Goal: Information Seeking & Learning: Learn about a topic

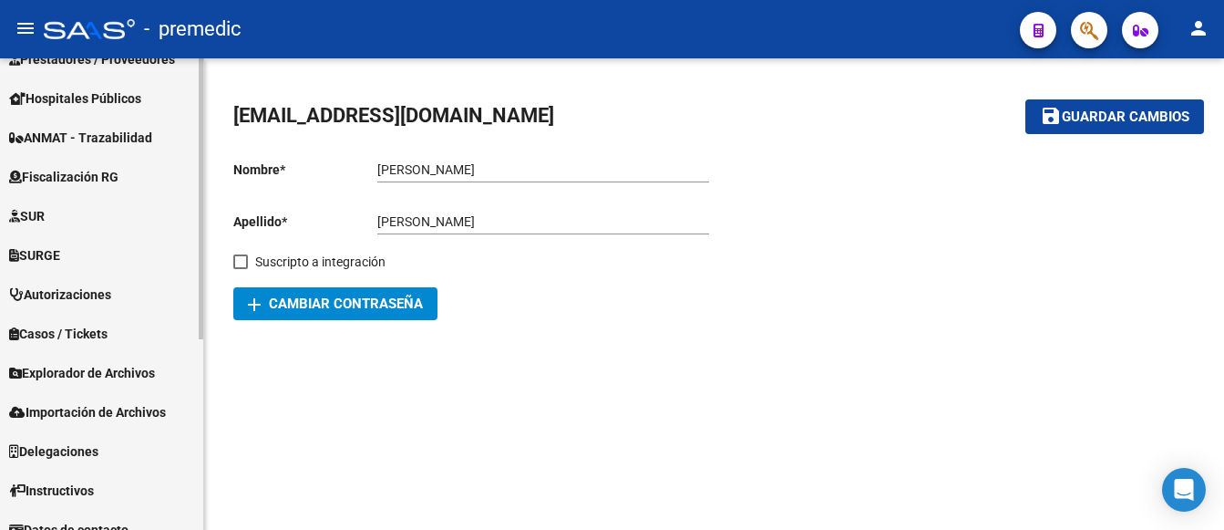
scroll to position [320, 0]
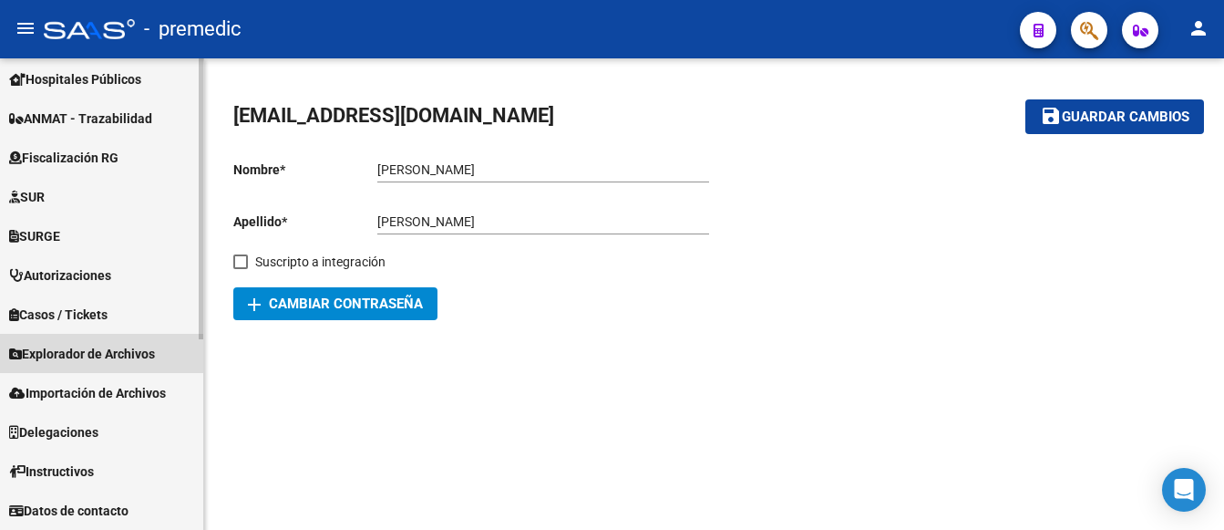
click at [76, 348] on span "Explorador de Archivos" at bounding box center [82, 354] width 146 height 20
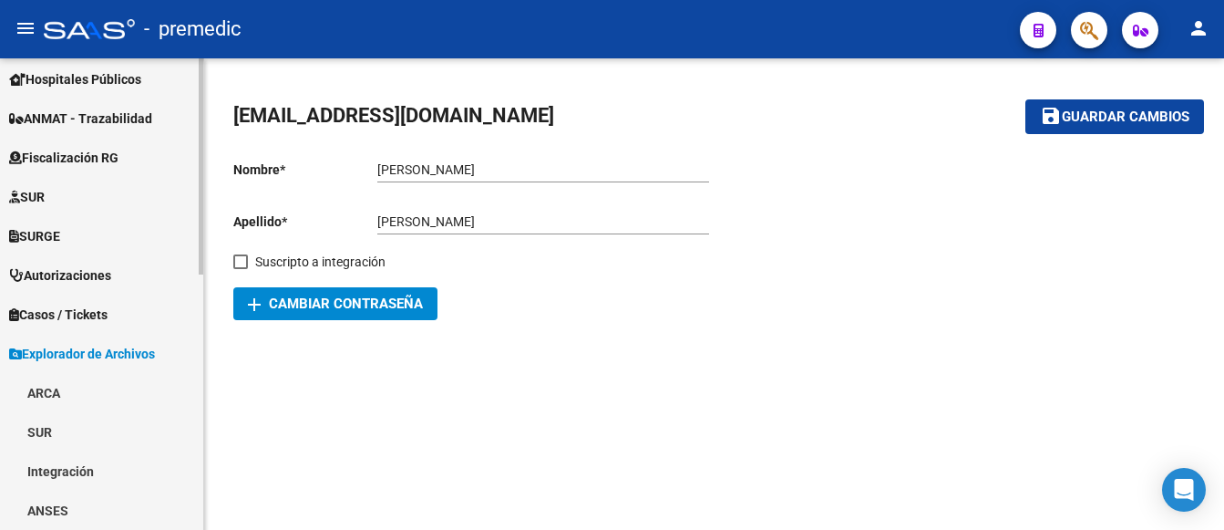
click at [47, 386] on link "ARCA" at bounding box center [101, 392] width 203 height 39
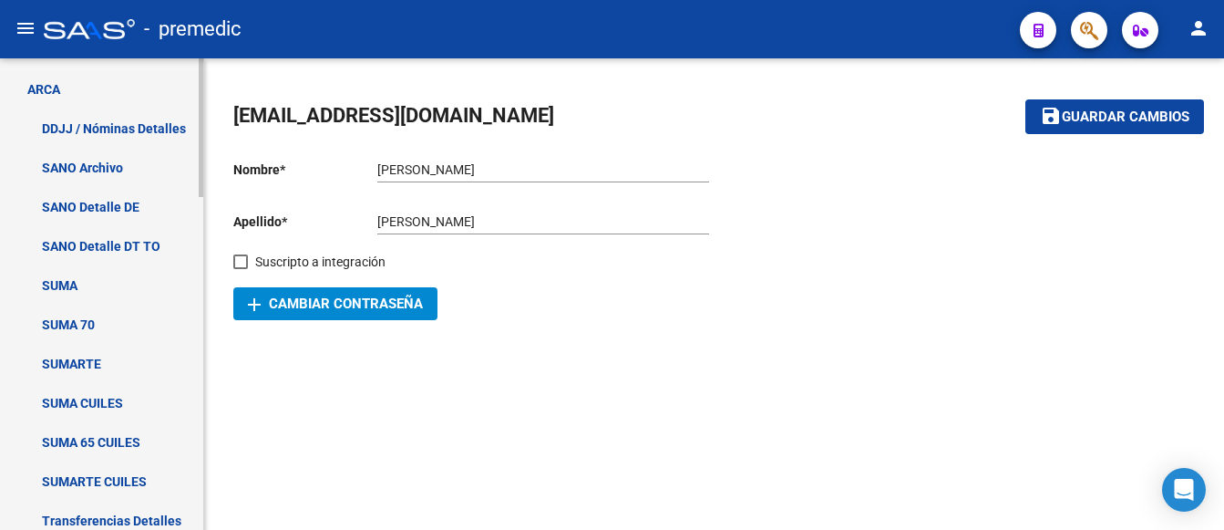
scroll to position [867, 0]
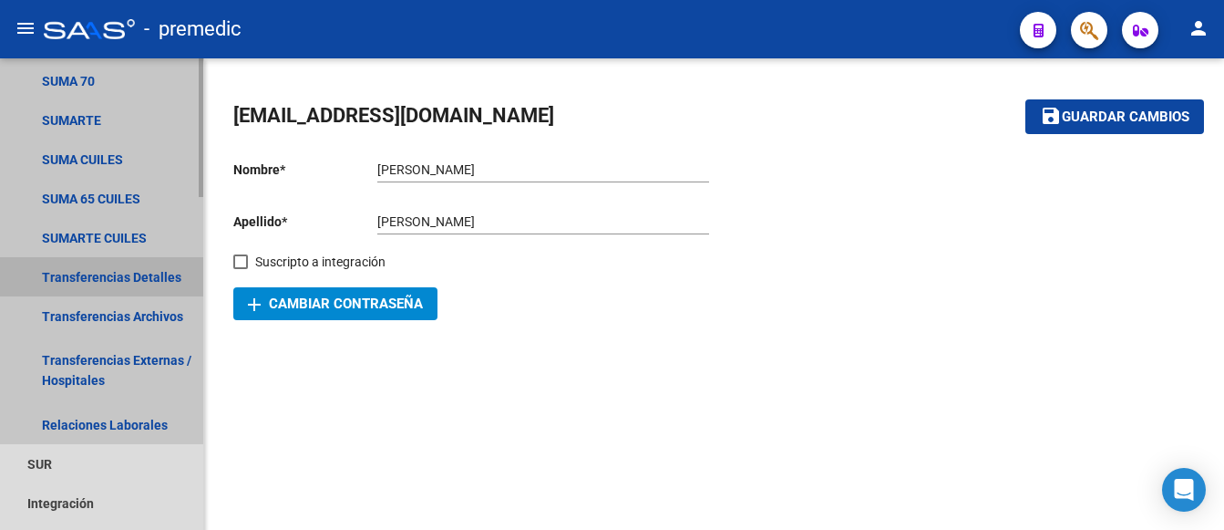
click at [117, 272] on link "Transferencias Detalles" at bounding box center [101, 276] width 203 height 39
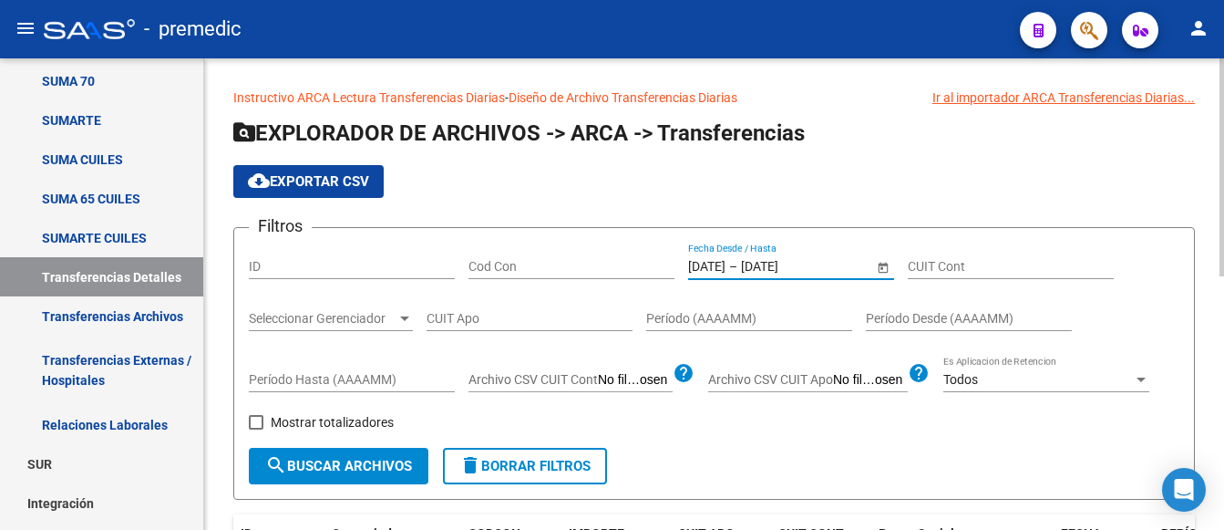
click at [720, 265] on input "[DATE]" at bounding box center [706, 266] width 37 height 15
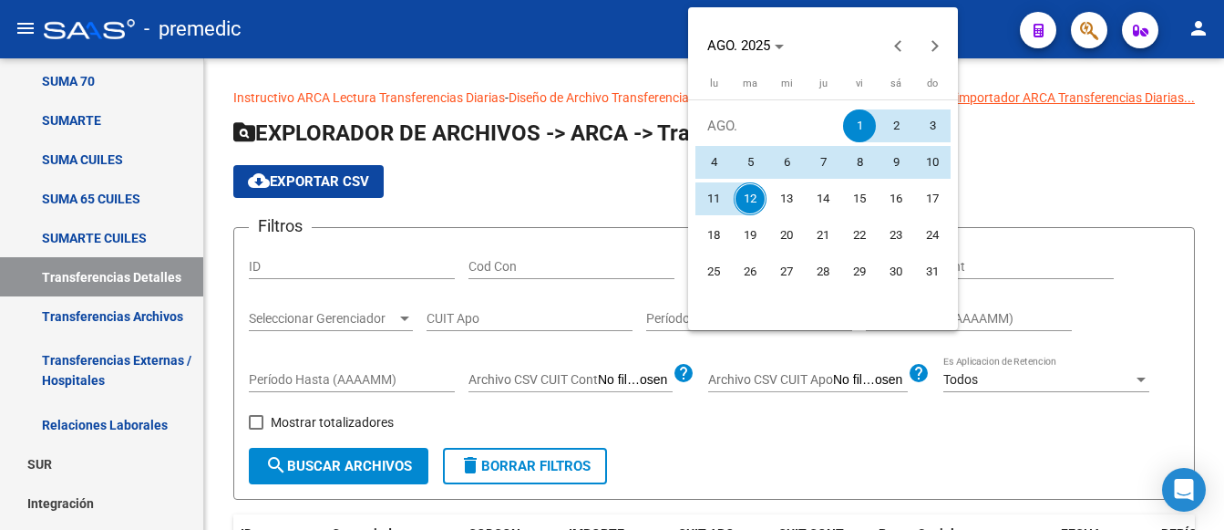
click at [717, 200] on span "11" at bounding box center [713, 198] width 33 height 33
type input "[DATE]"
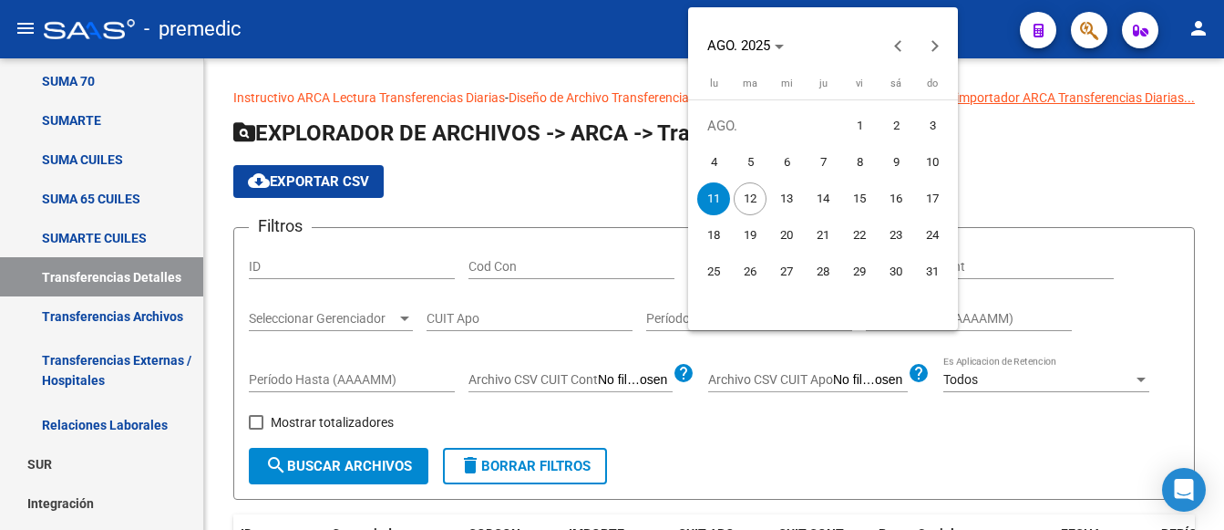
click at [713, 199] on span "11" at bounding box center [713, 198] width 33 height 33
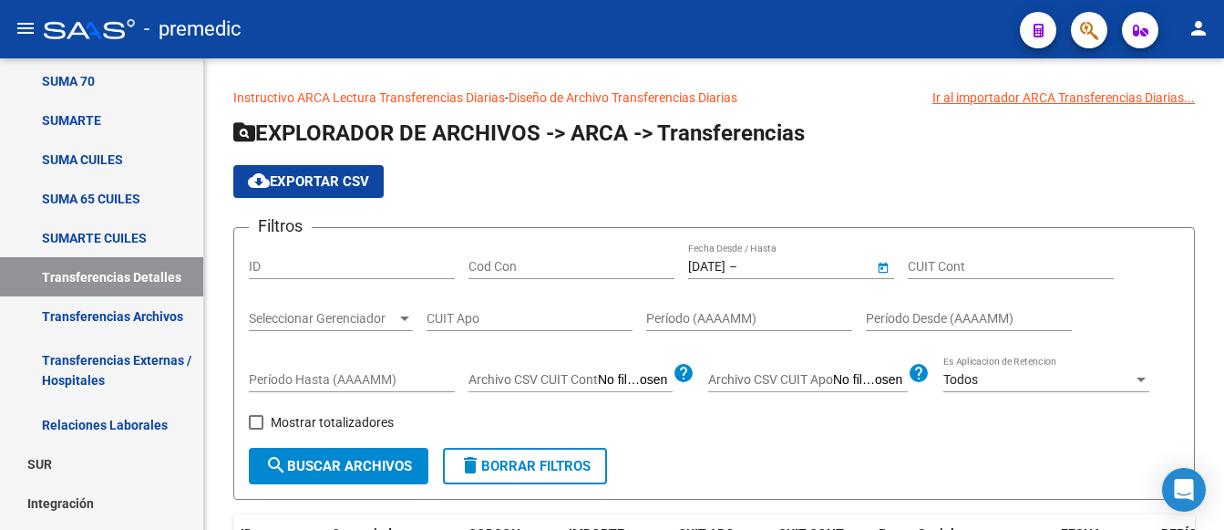
type input "[DATE]"
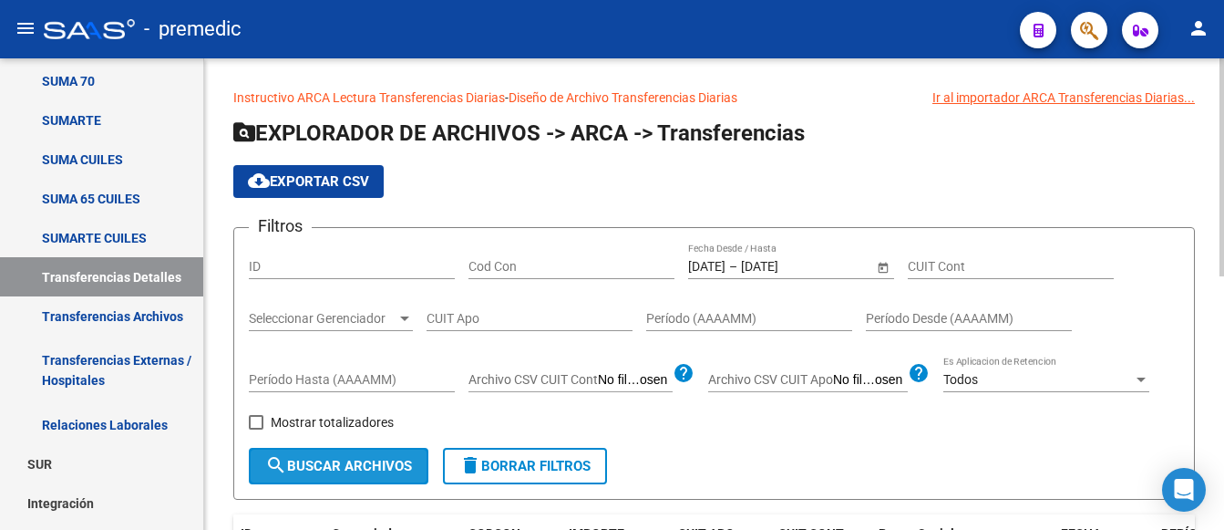
click at [319, 464] on span "search Buscar Archivos" at bounding box center [338, 466] width 147 height 16
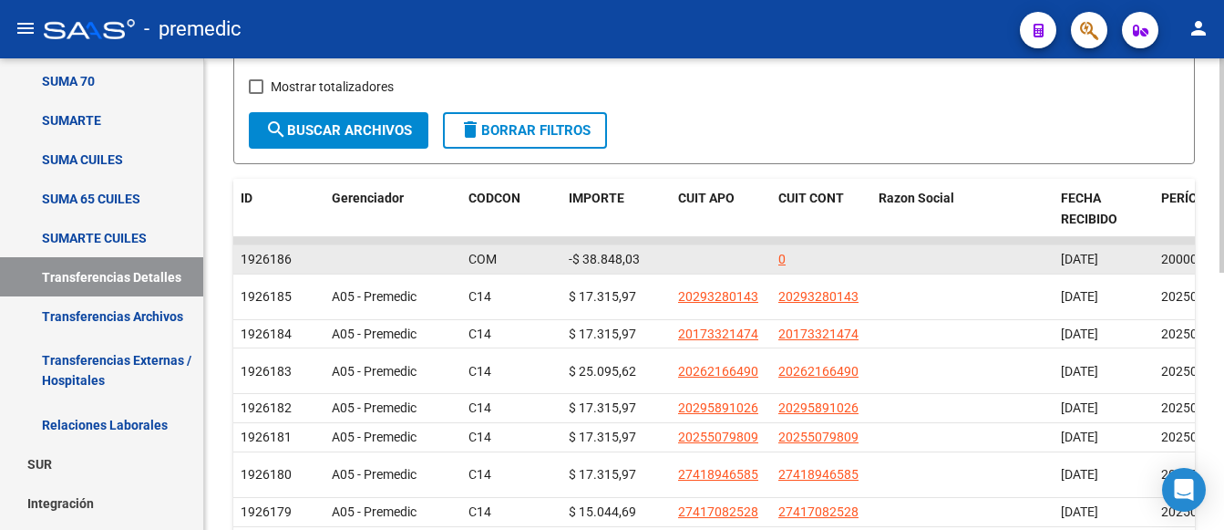
scroll to position [365, 0]
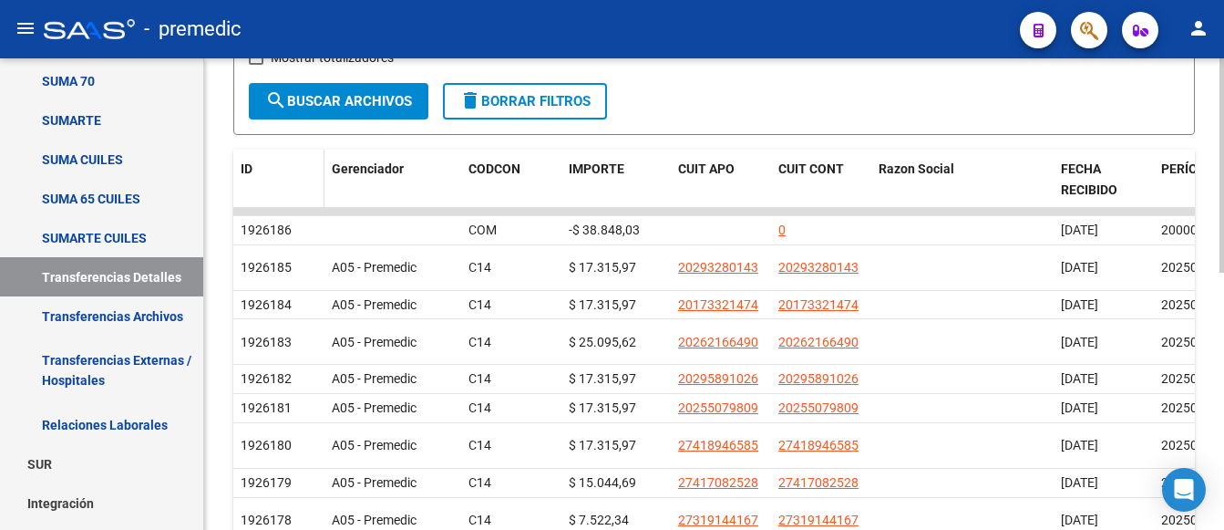
click at [245, 166] on span "ID" at bounding box center [247, 168] width 12 height 15
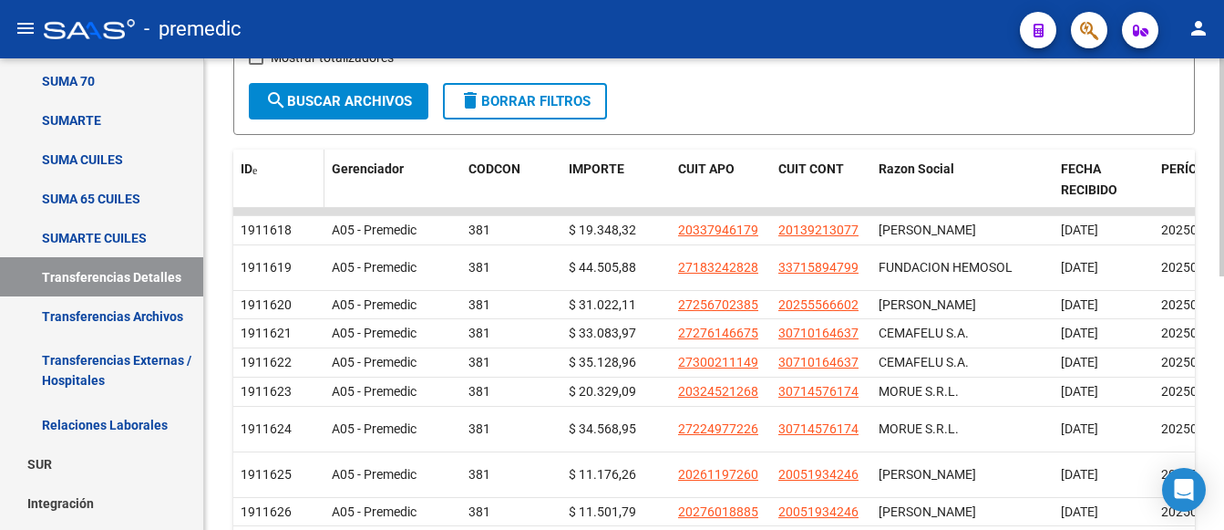
click at [245, 166] on span "ID" at bounding box center [247, 168] width 12 height 15
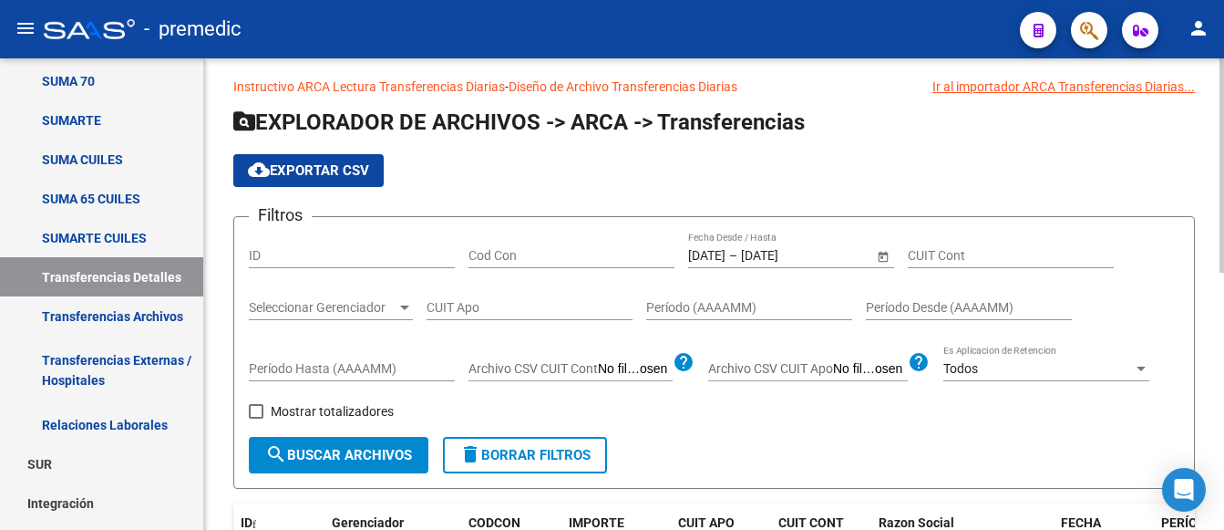
scroll to position [0, 0]
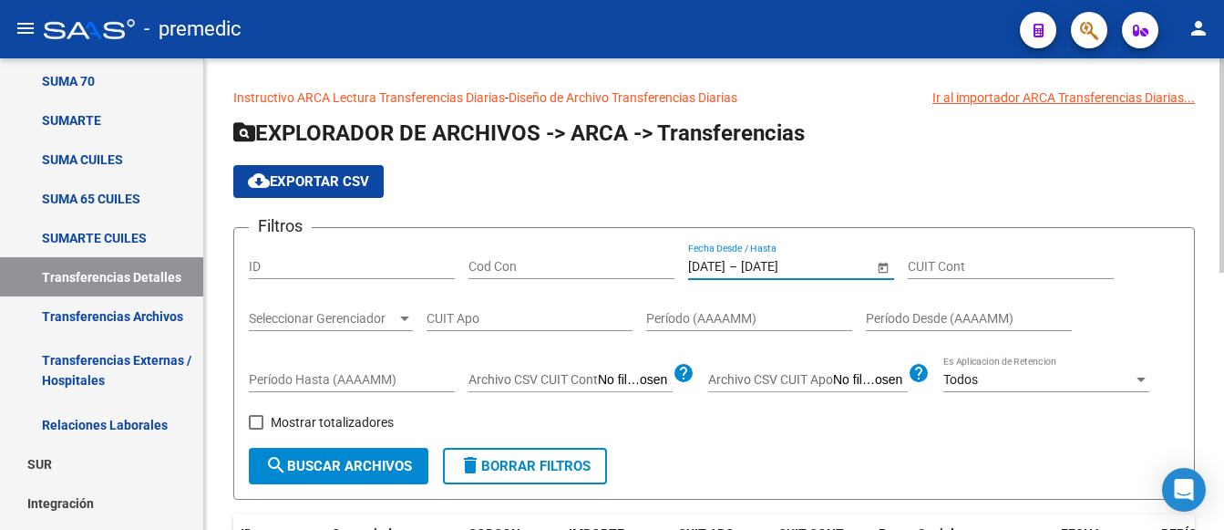
click at [719, 266] on input "[DATE]" at bounding box center [706, 266] width 37 height 15
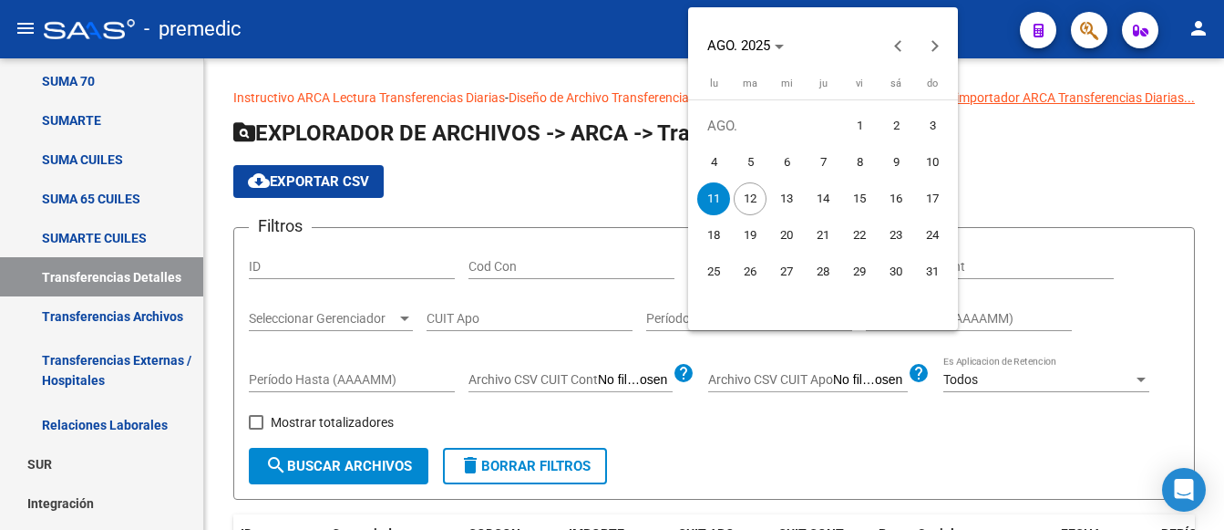
click at [752, 200] on span "12" at bounding box center [750, 198] width 33 height 33
type input "[DATE]"
click at [752, 200] on span "12" at bounding box center [750, 198] width 33 height 33
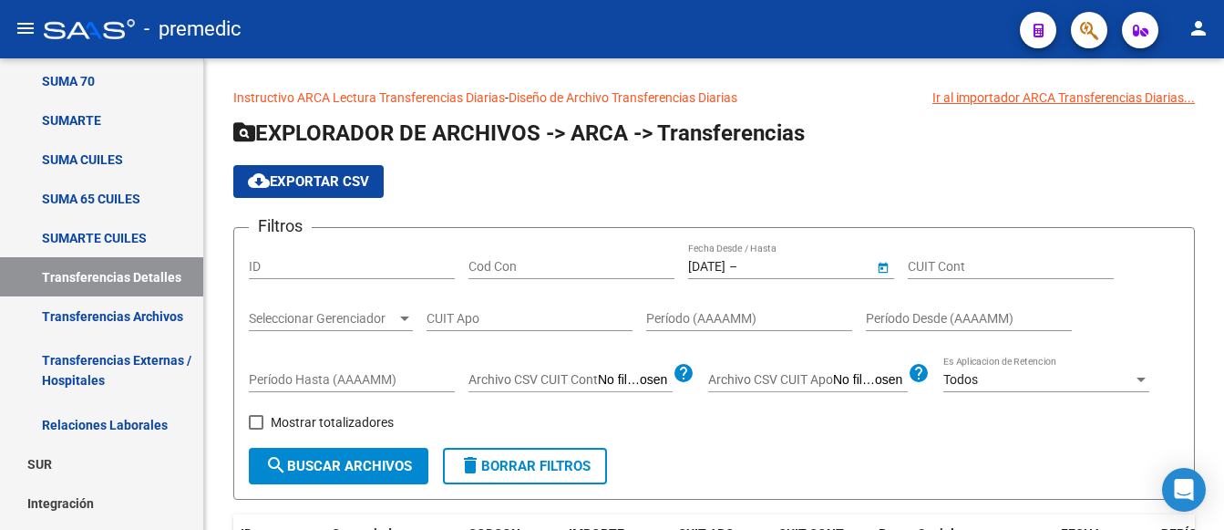
type input "[DATE]"
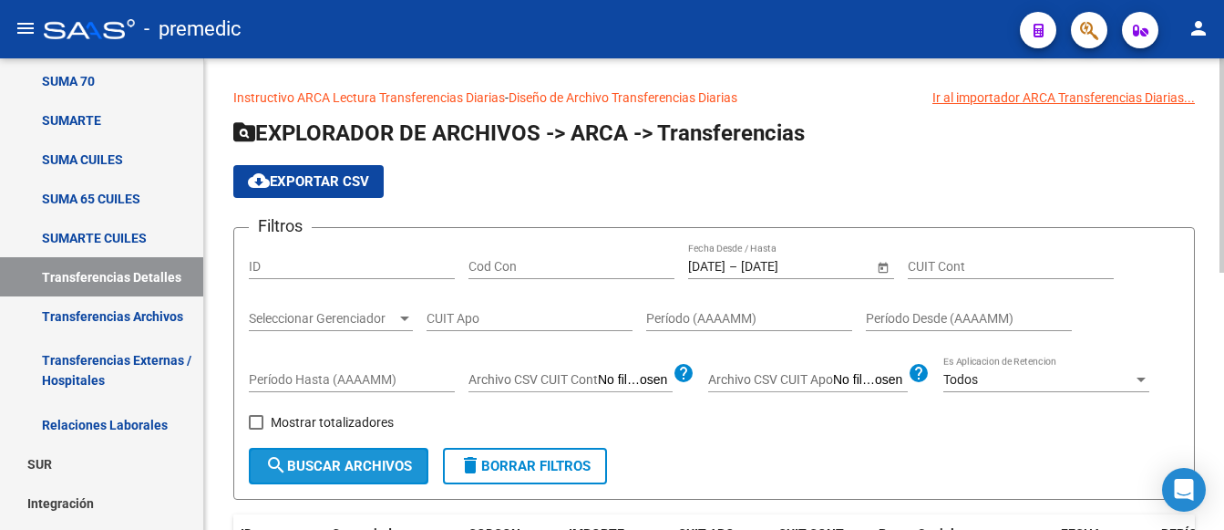
click at [326, 459] on span "search Buscar Archivos" at bounding box center [338, 466] width 147 height 16
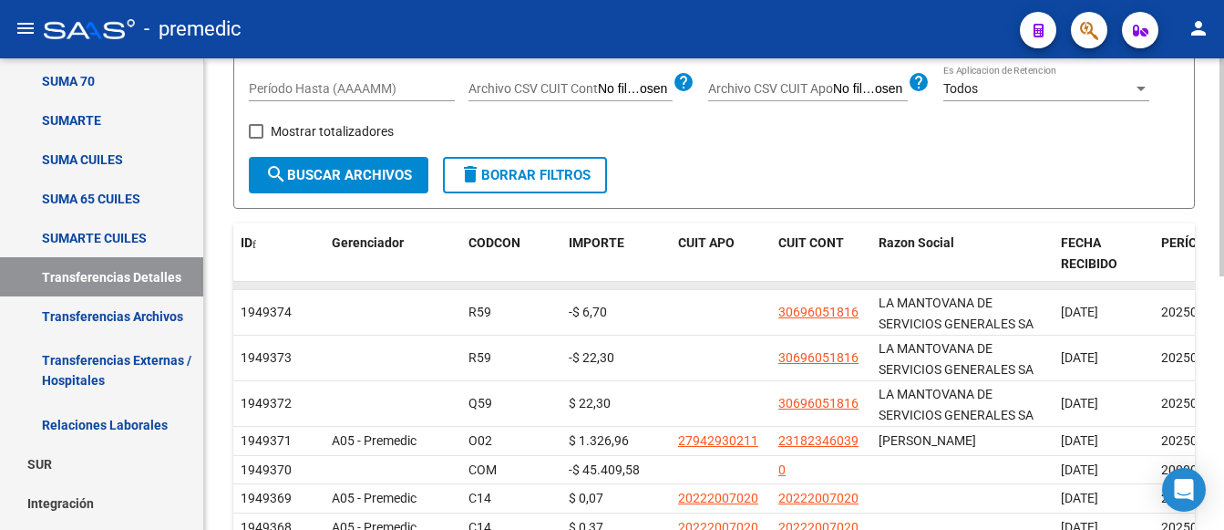
scroll to position [365, 0]
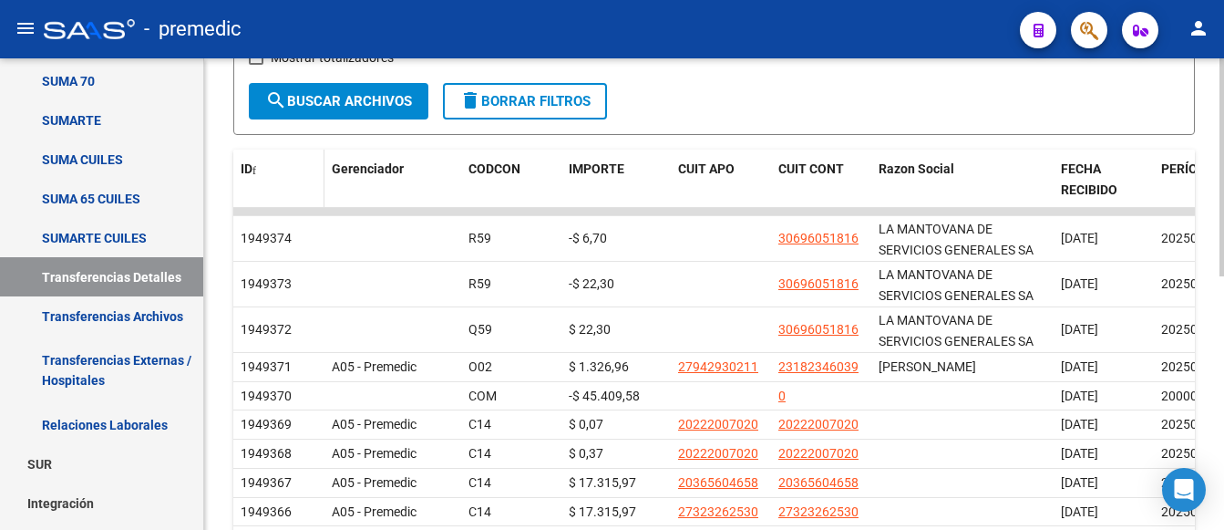
click at [246, 165] on span "ID" at bounding box center [247, 168] width 12 height 15
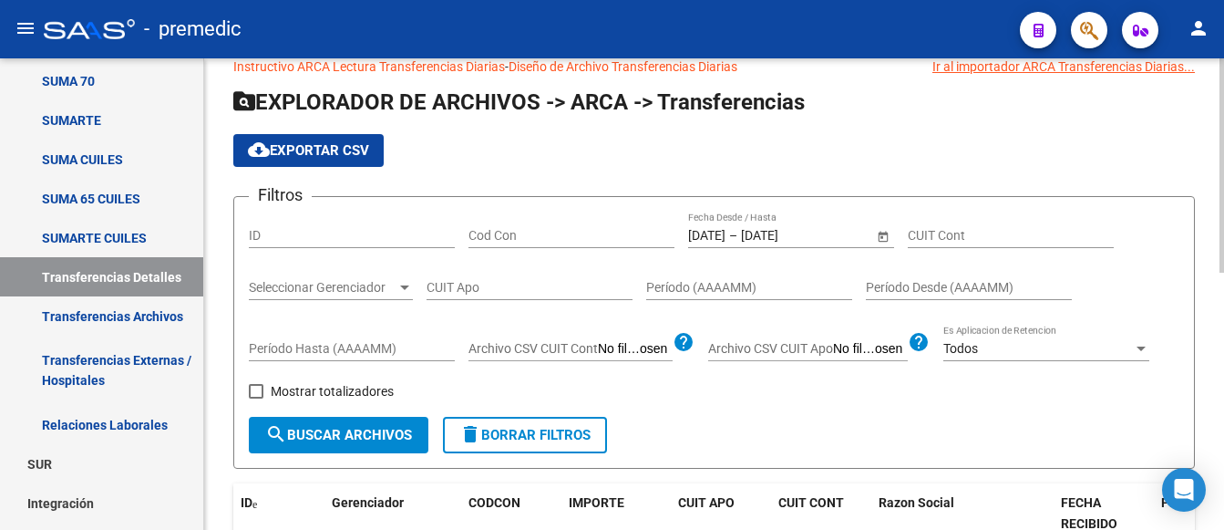
scroll to position [0, 0]
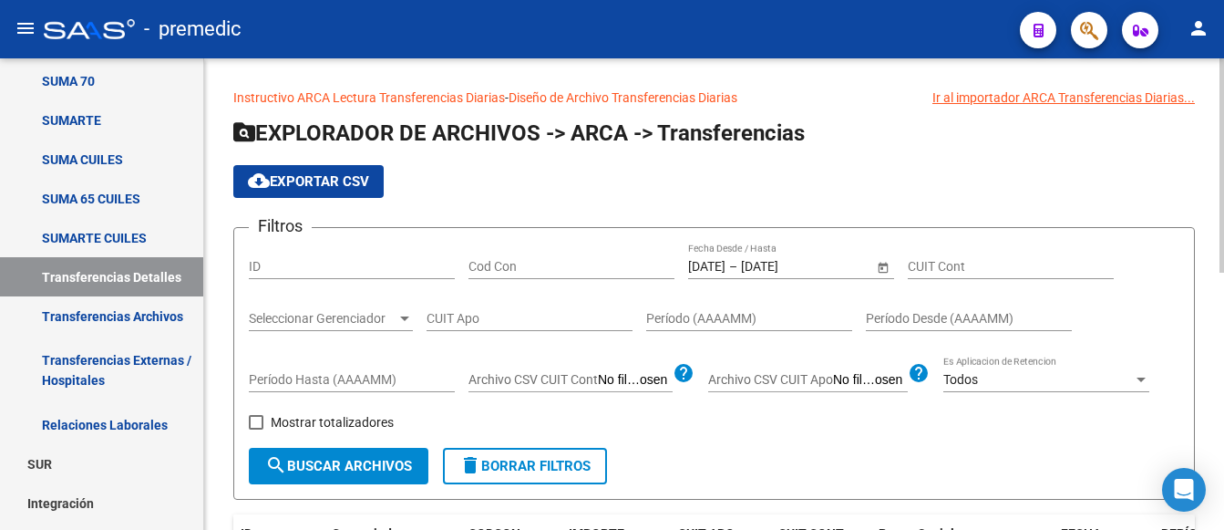
click at [311, 175] on span "cloud_download Exportar CSV" at bounding box center [308, 181] width 121 height 16
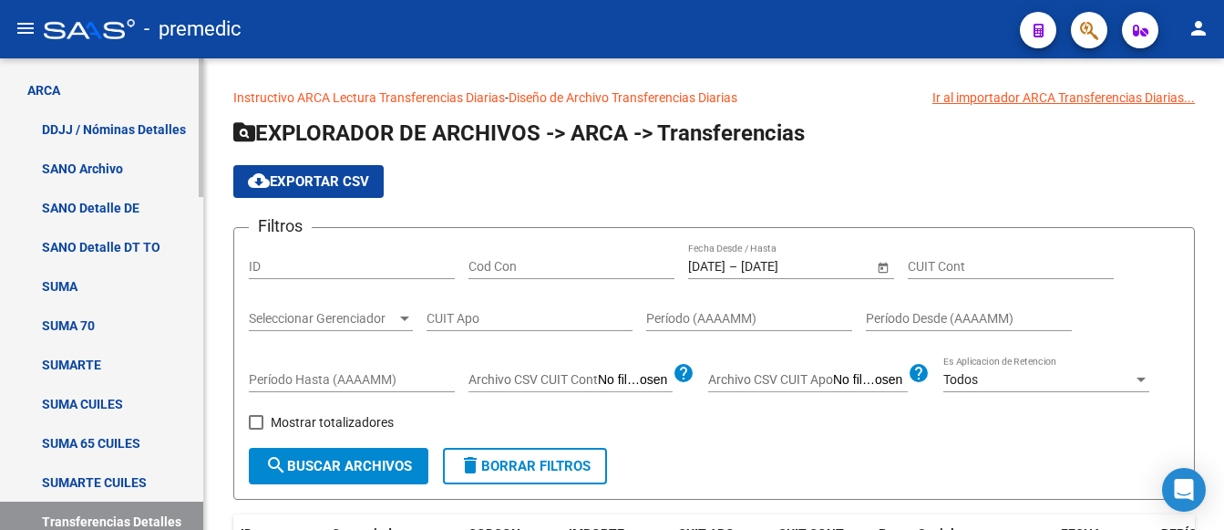
scroll to position [593, 0]
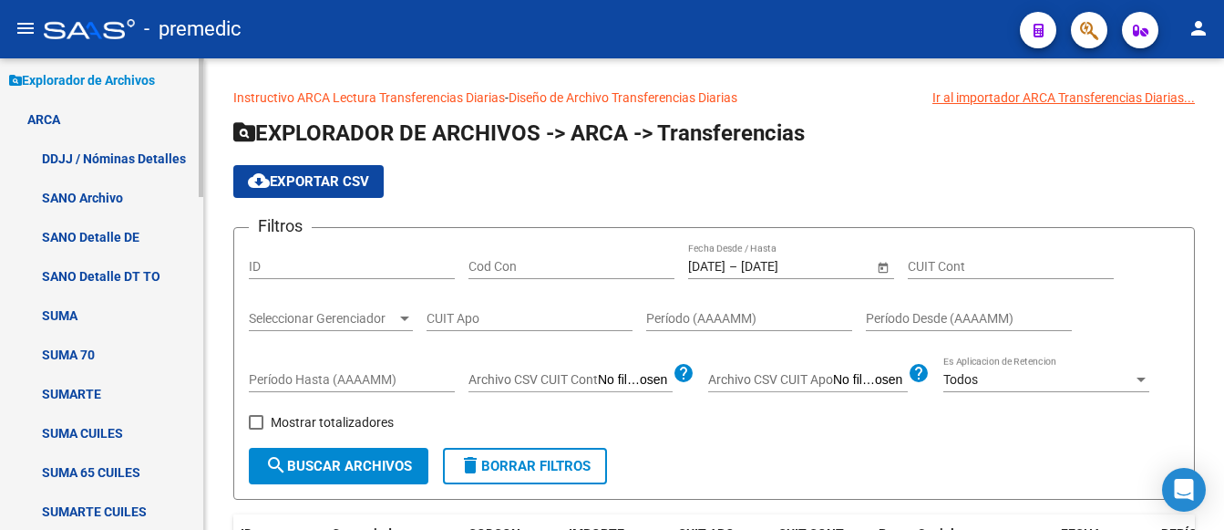
click at [50, 306] on link "SUMA" at bounding box center [101, 314] width 203 height 39
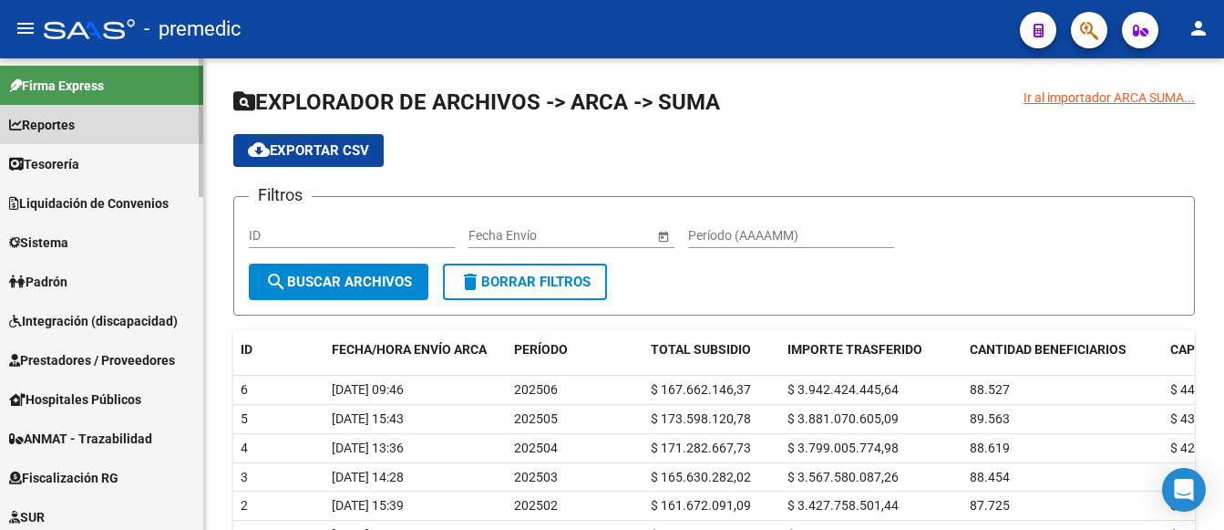
click at [61, 121] on span "Reportes" at bounding box center [42, 125] width 66 height 20
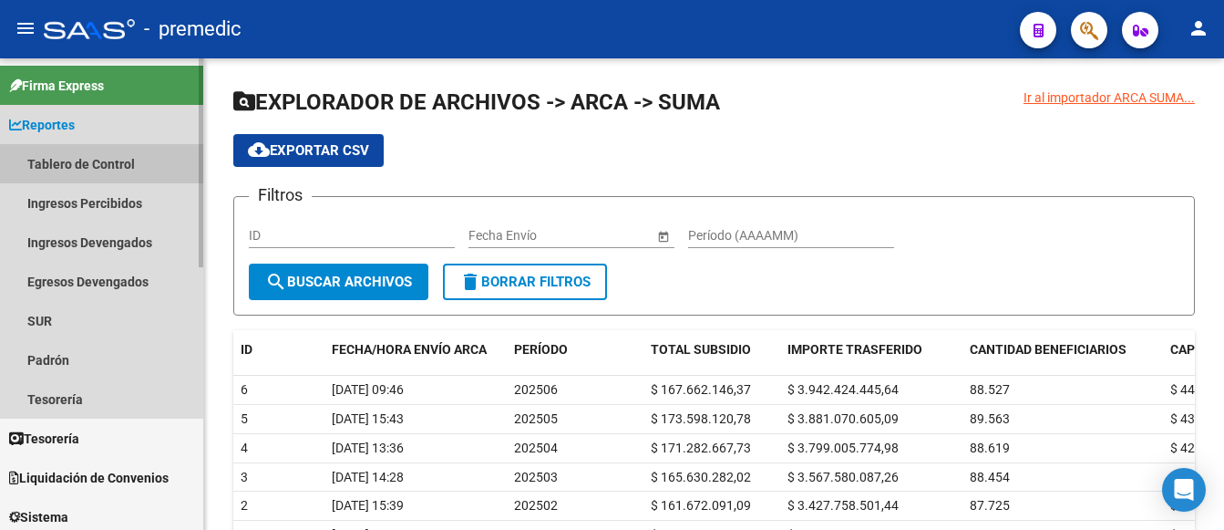
click at [85, 158] on link "Tablero de Control" at bounding box center [101, 163] width 203 height 39
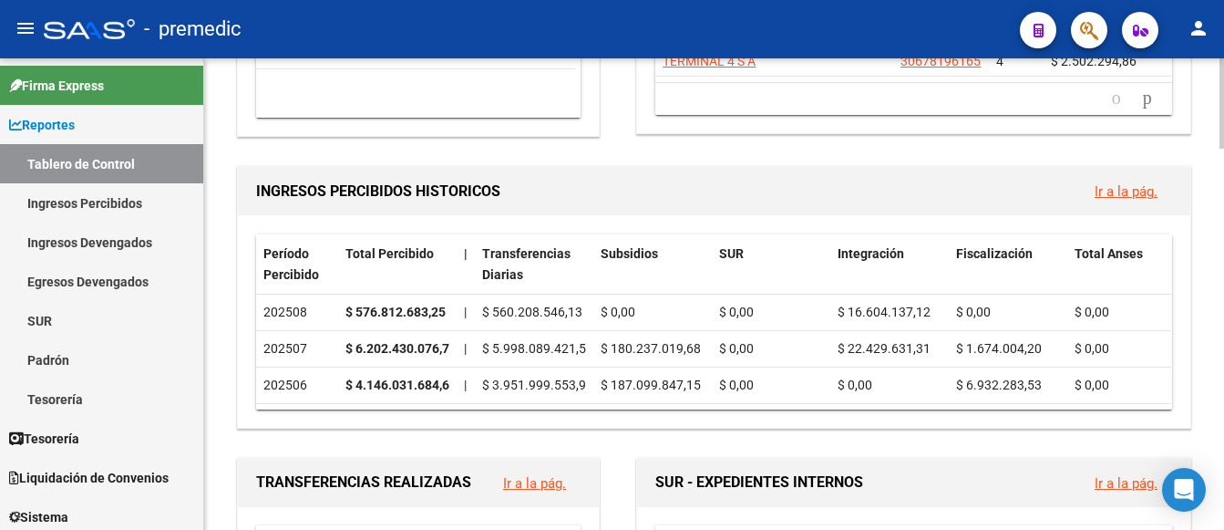
scroll to position [547, 0]
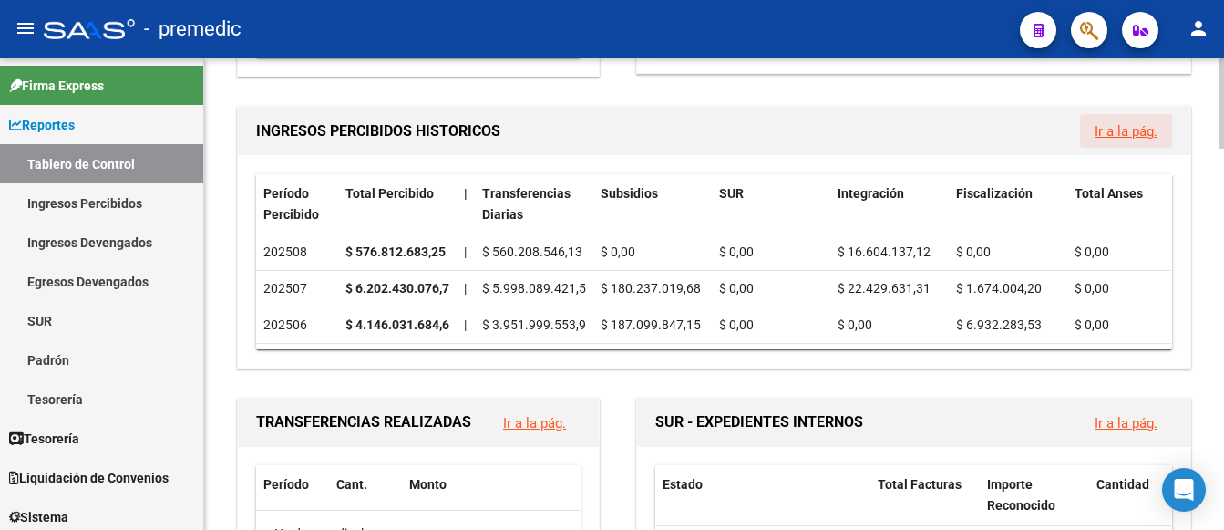
click at [1138, 130] on link "Ir a la pág." at bounding box center [1126, 131] width 63 height 16
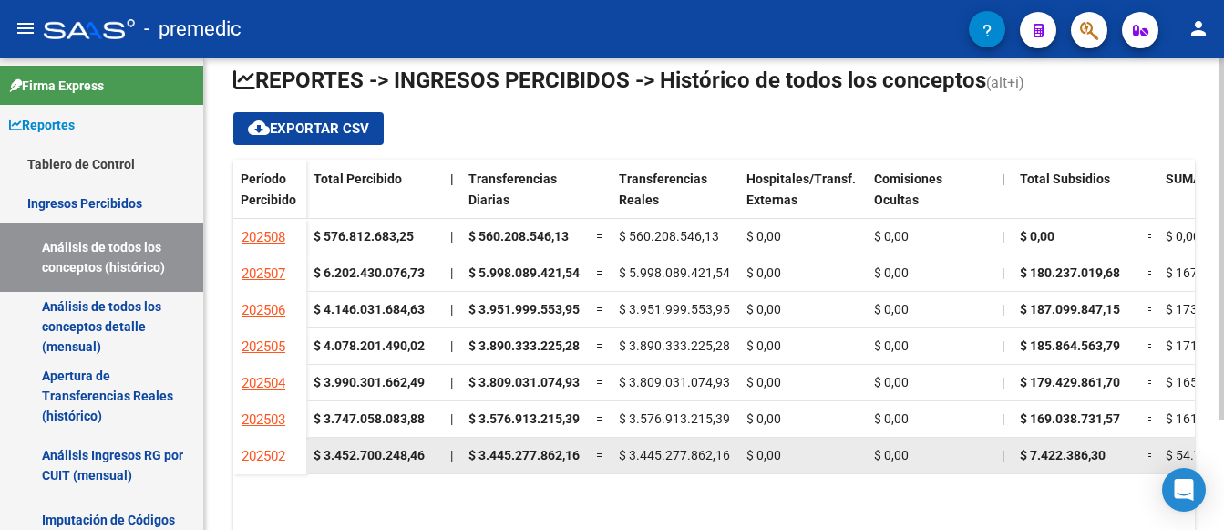
scroll to position [224, 0]
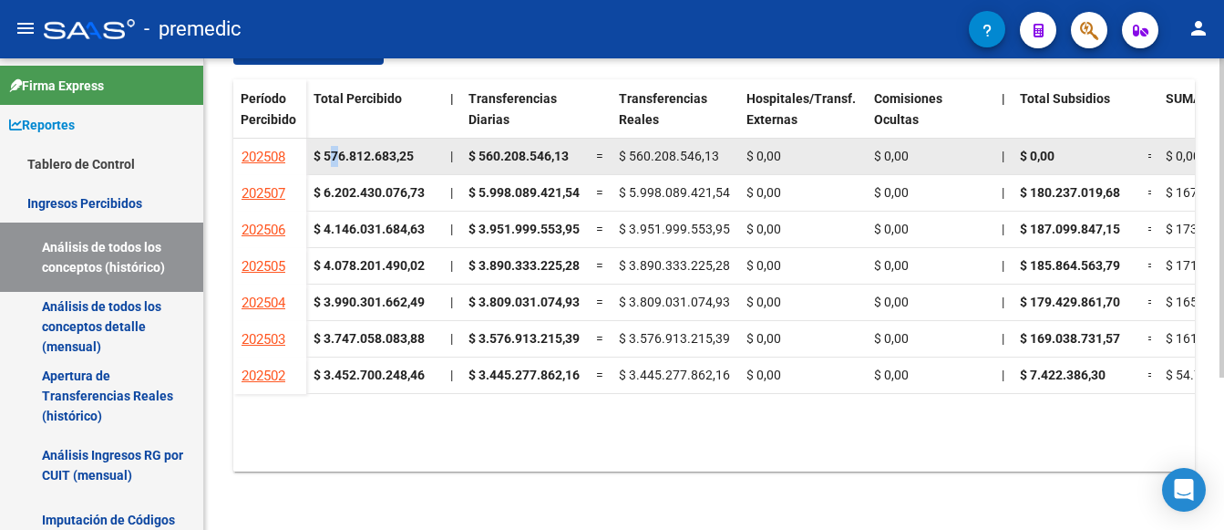
drag, startPoint x: 328, startPoint y: 150, endPoint x: 337, endPoint y: 152, distance: 9.3
click at [337, 152] on strong "$ 576.812.683,25" at bounding box center [364, 156] width 100 height 15
drag, startPoint x: 324, startPoint y: 155, endPoint x: 416, endPoint y: 164, distance: 92.5
click at [416, 164] on div "$ 576.812.683,25" at bounding box center [375, 156] width 122 height 21
copy strong "576.812.683,25"
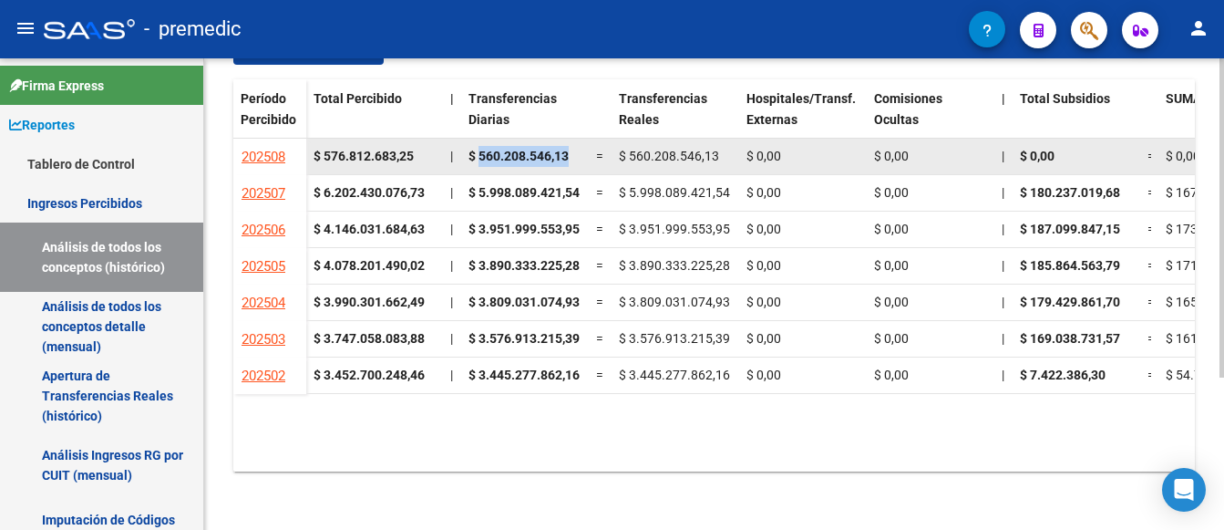
drag, startPoint x: 478, startPoint y: 155, endPoint x: 572, endPoint y: 149, distance: 95.0
click at [572, 149] on div "$ 560.208.546,13" at bounding box center [524, 156] width 113 height 21
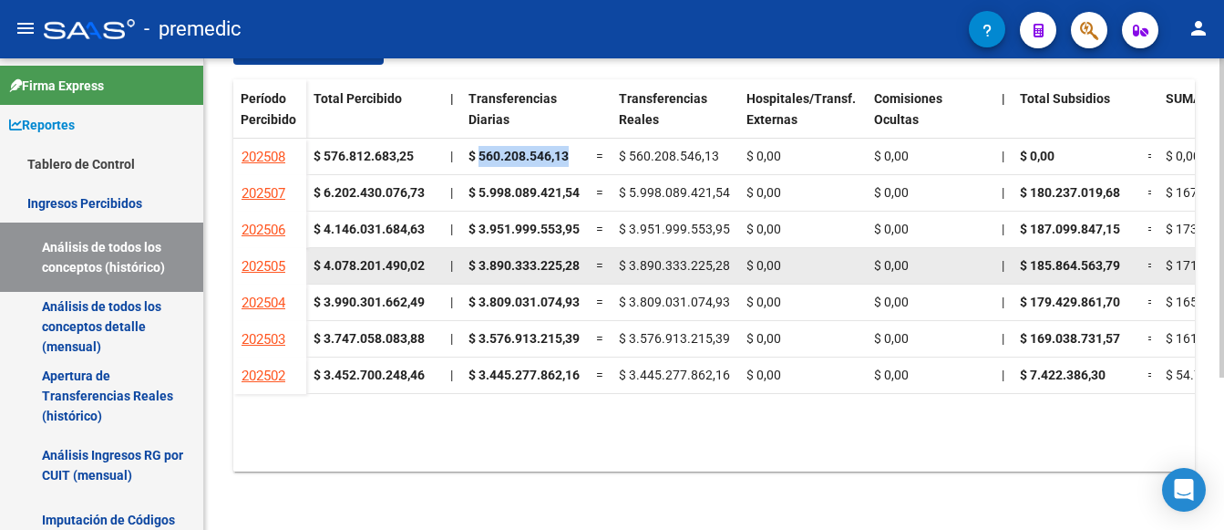
copy span "560.208.546,13"
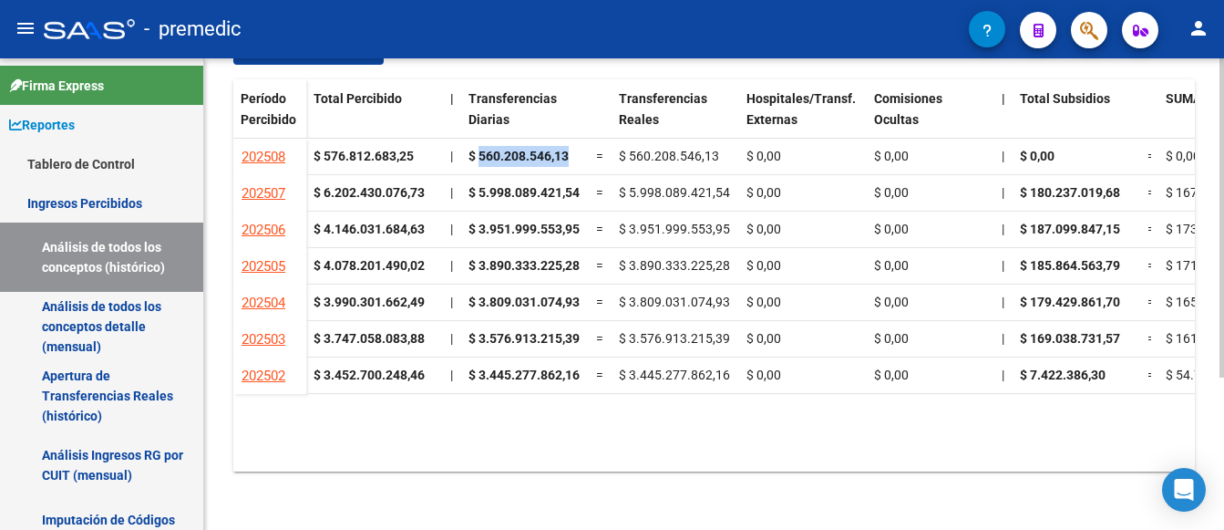
scroll to position [0, 841]
